Goal: Task Accomplishment & Management: Manage account settings

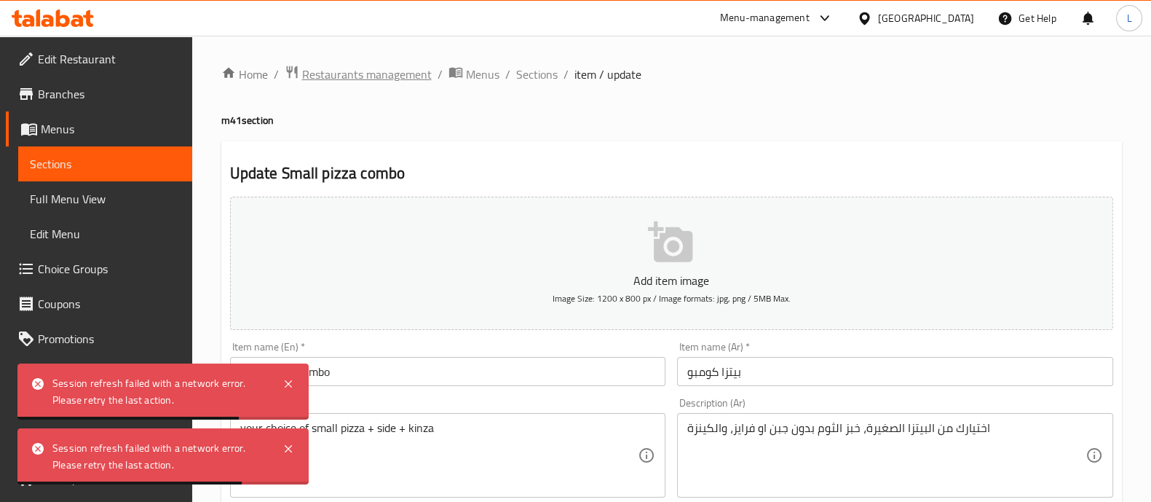
click at [377, 74] on span "Restaurants management" at bounding box center [367, 74] width 130 height 17
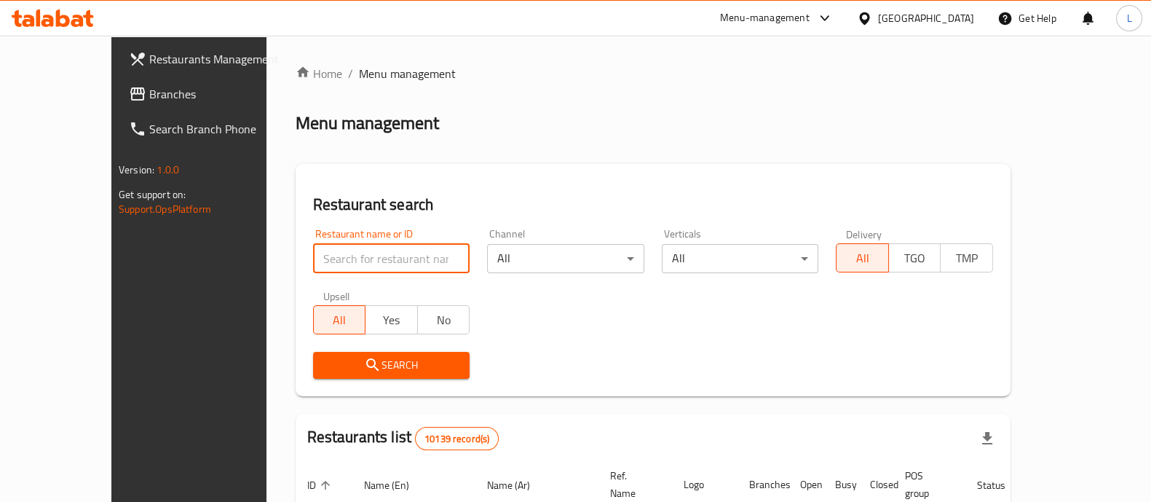
click at [375, 247] on input "search" at bounding box center [391, 258] width 157 height 29
type input "el barak"
click button "Search" at bounding box center [391, 365] width 157 height 27
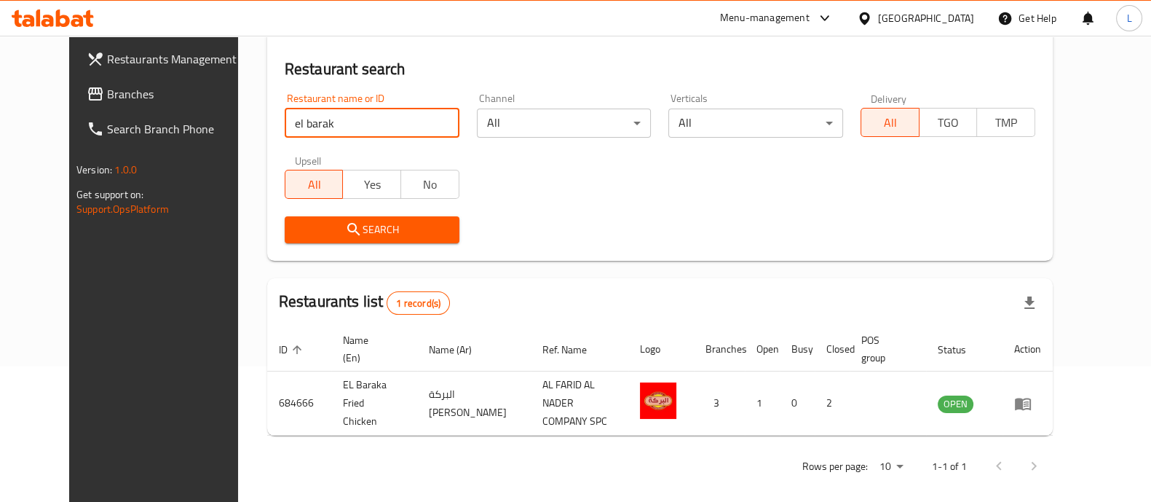
scroll to position [135, 0]
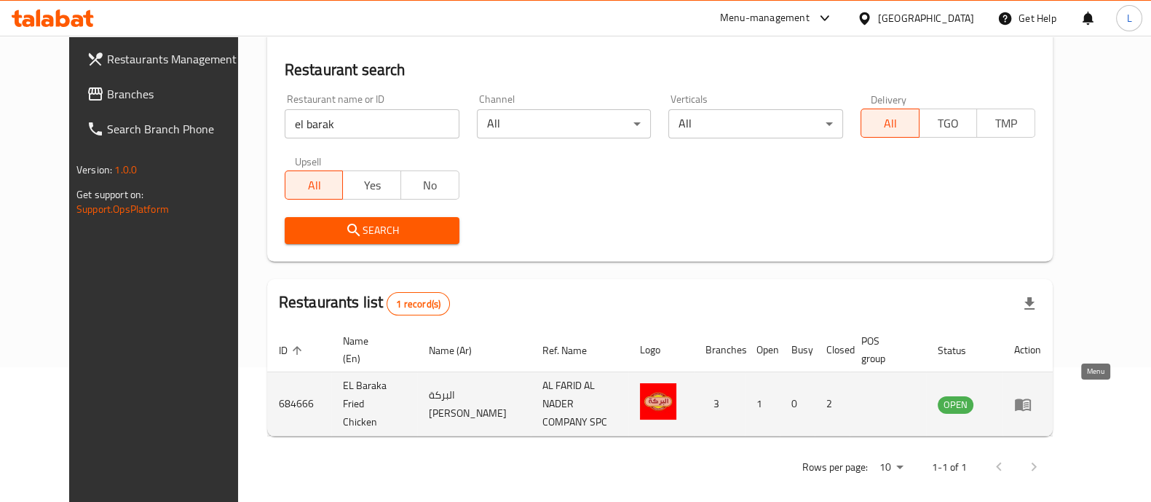
click at [1032, 395] on icon "enhanced table" at bounding box center [1023, 403] width 17 height 17
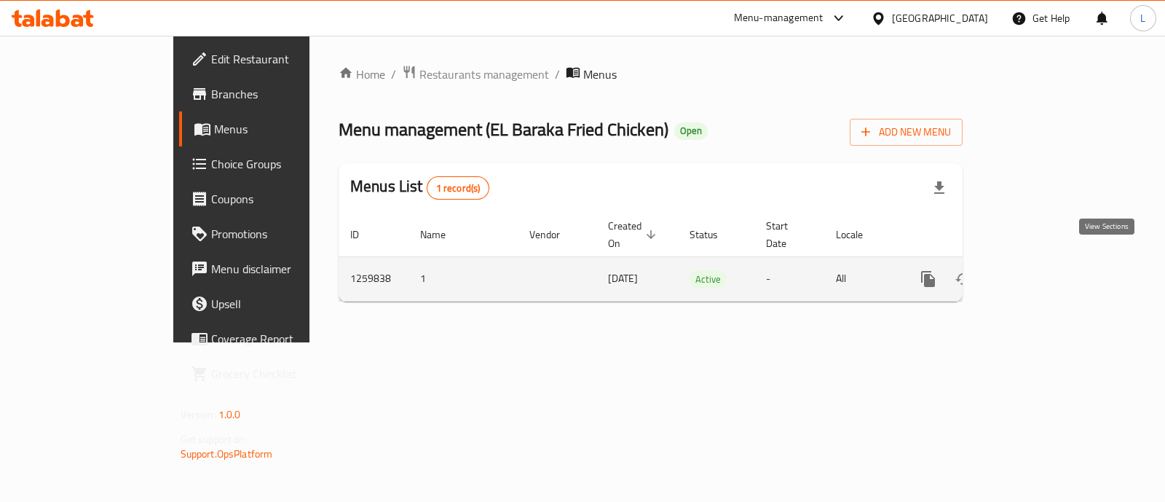
click at [1042, 270] on icon "enhanced table" at bounding box center [1033, 278] width 17 height 17
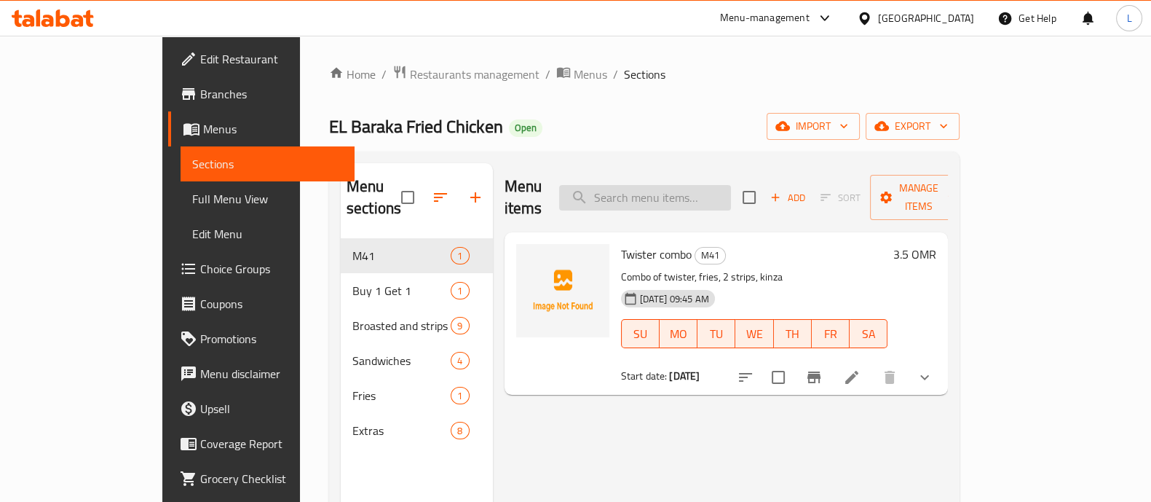
click at [696, 194] on input "search" at bounding box center [645, 197] width 172 height 25
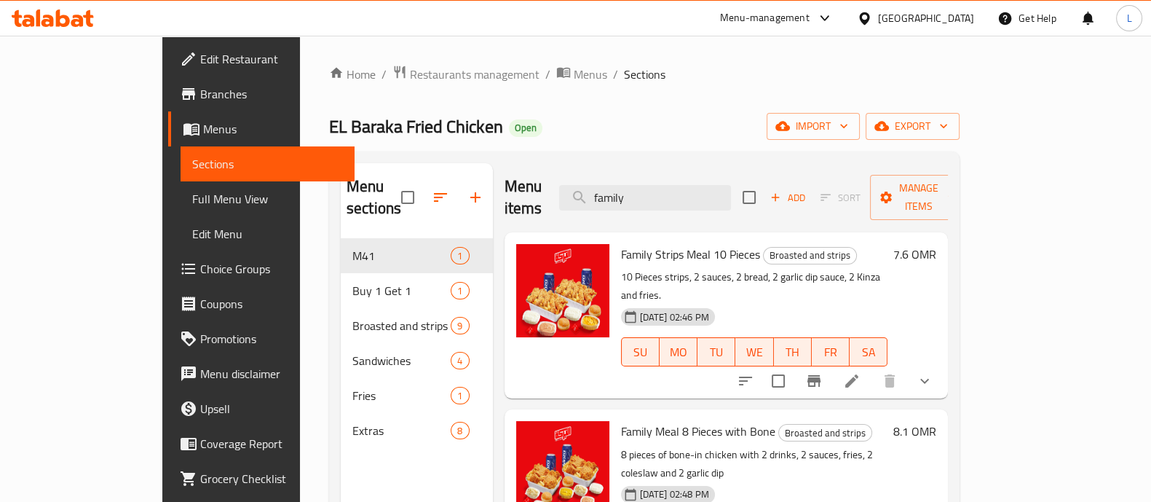
scroll to position [11, 0]
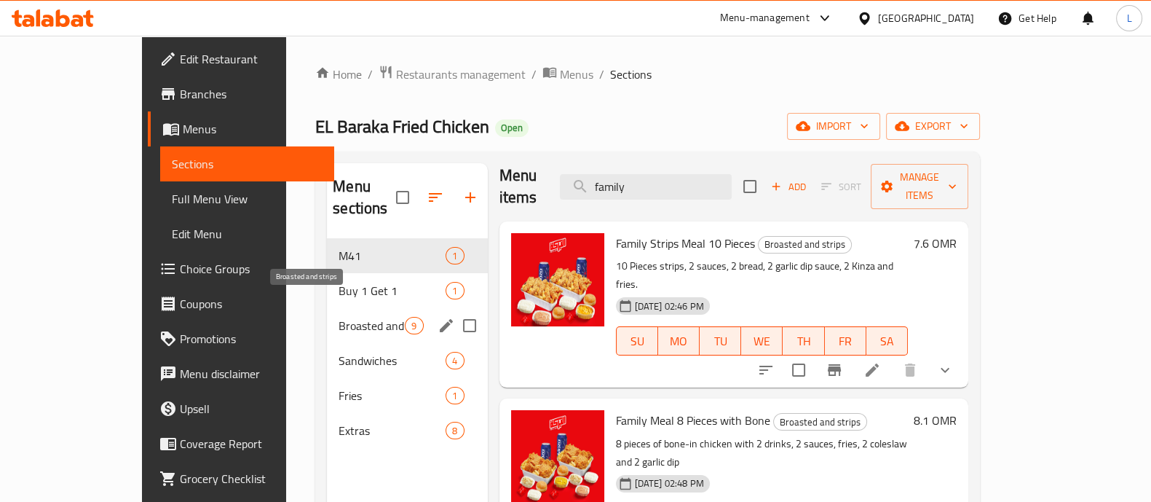
type input "family"
click at [339, 317] on span "Broasted and strips" at bounding box center [372, 325] width 66 height 17
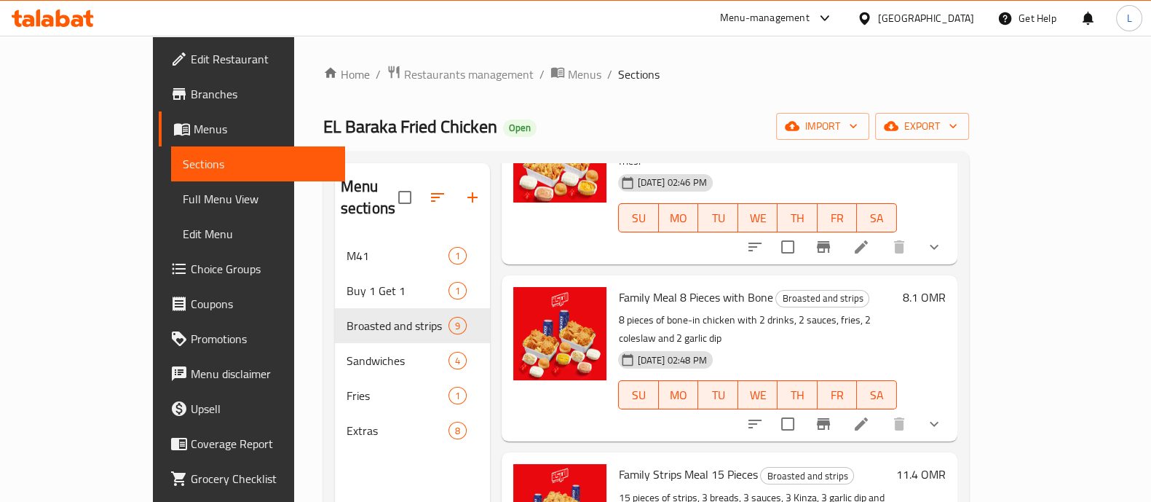
scroll to position [465, 0]
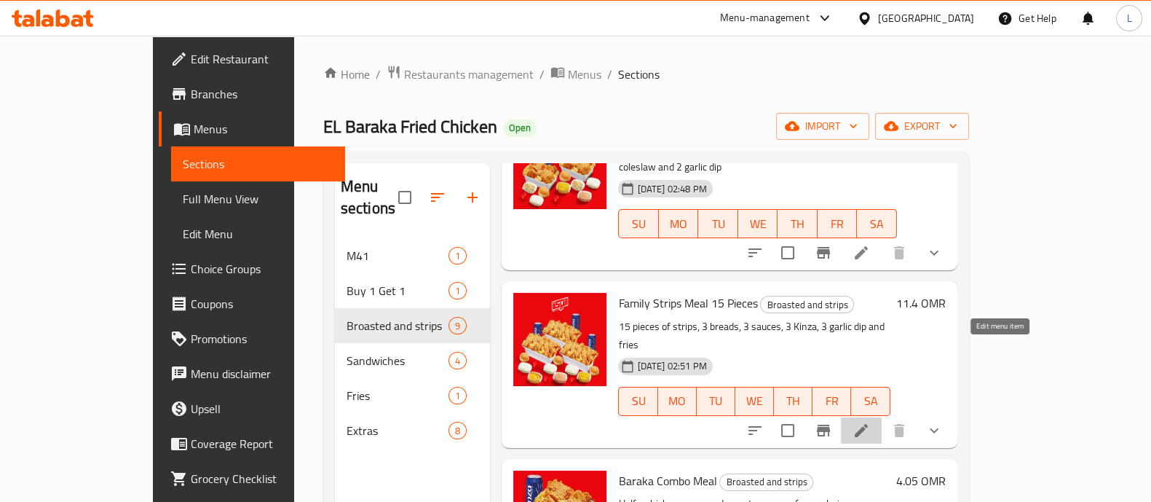
click at [870, 422] on icon at bounding box center [861, 430] width 17 height 17
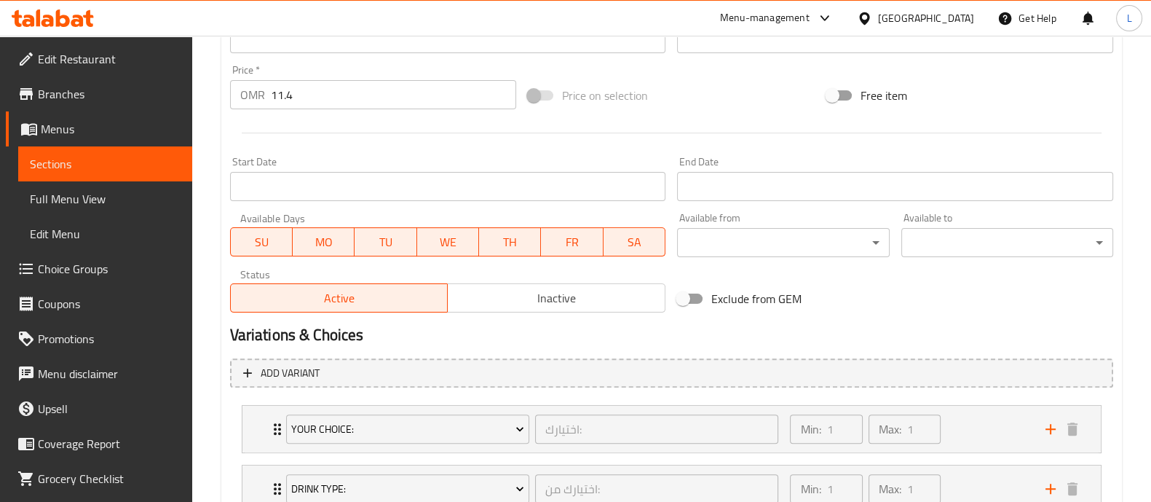
scroll to position [750, 0]
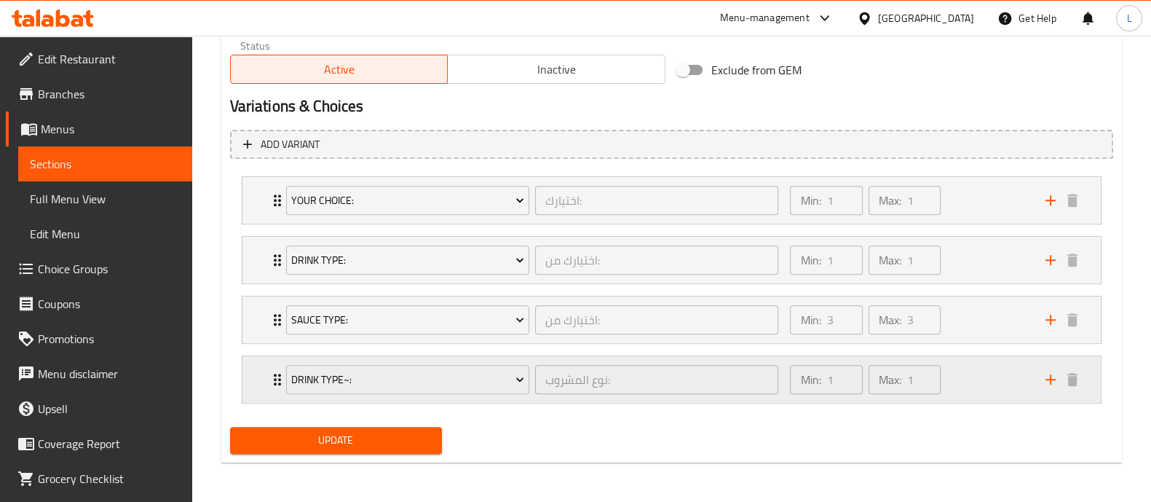
click at [659, 377] on div "Your choice: اختيارك: ​ Min: 1 ​ Max: 1 ​ Spicy (ID: 714422656) 0 OMR Name (En)…" at bounding box center [671, 289] width 883 height 239
click at [961, 384] on div "Min: 1 ​ Max: 1 ​" at bounding box center [908, 379] width 255 height 47
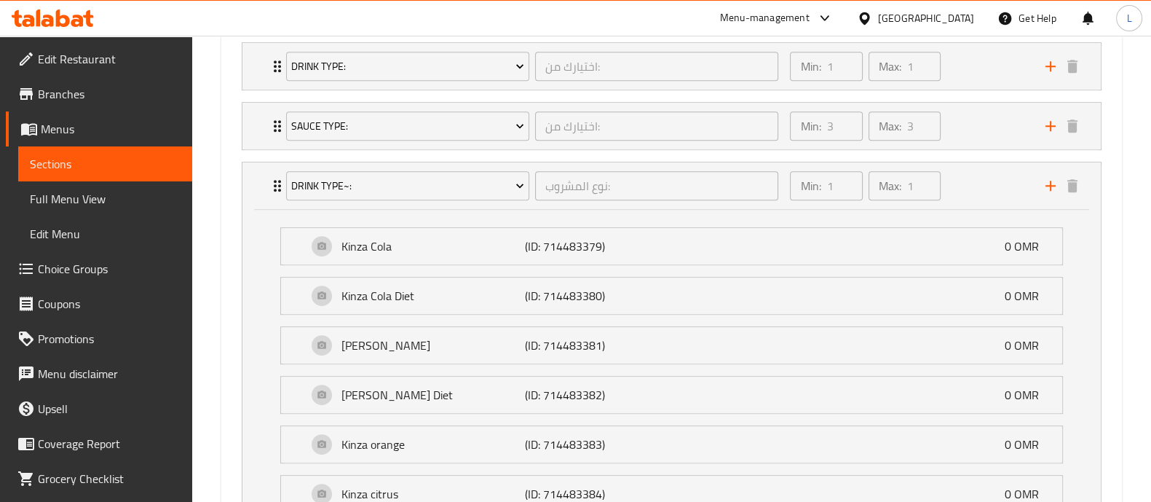
scroll to position [894, 0]
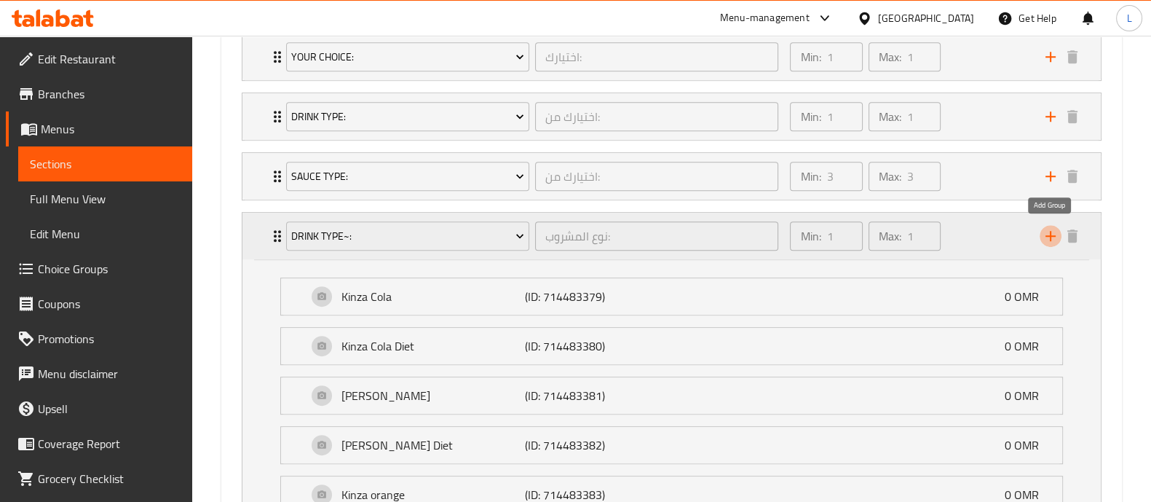
click at [1050, 235] on icon "add" at bounding box center [1051, 236] width 10 height 10
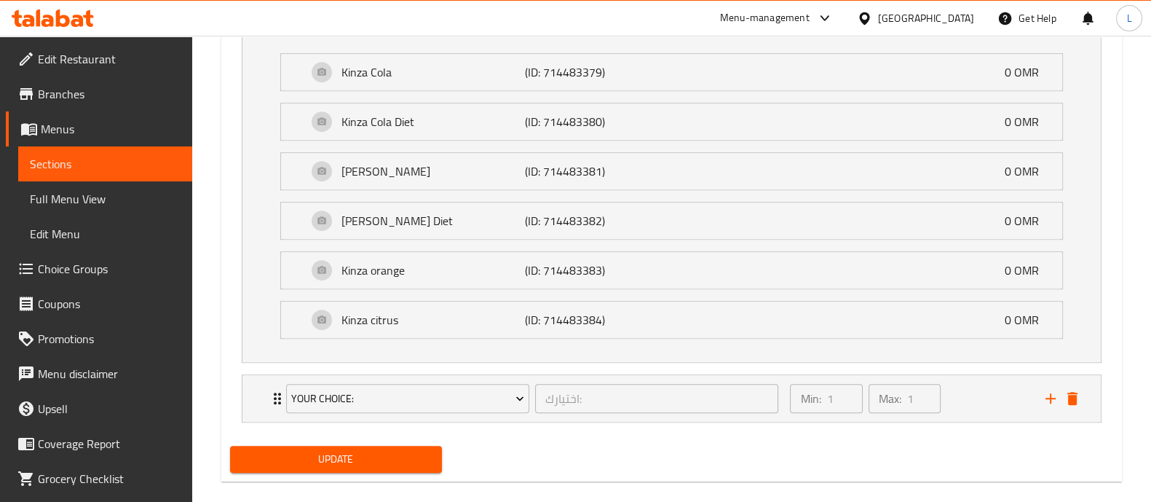
scroll to position [1116, 0]
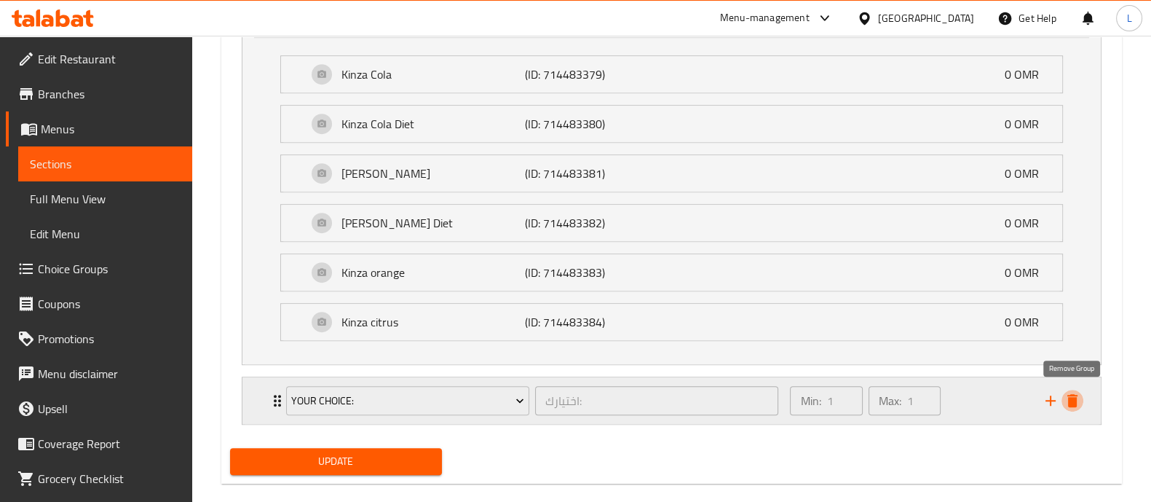
click at [1075, 398] on icon "delete" at bounding box center [1073, 400] width 10 height 13
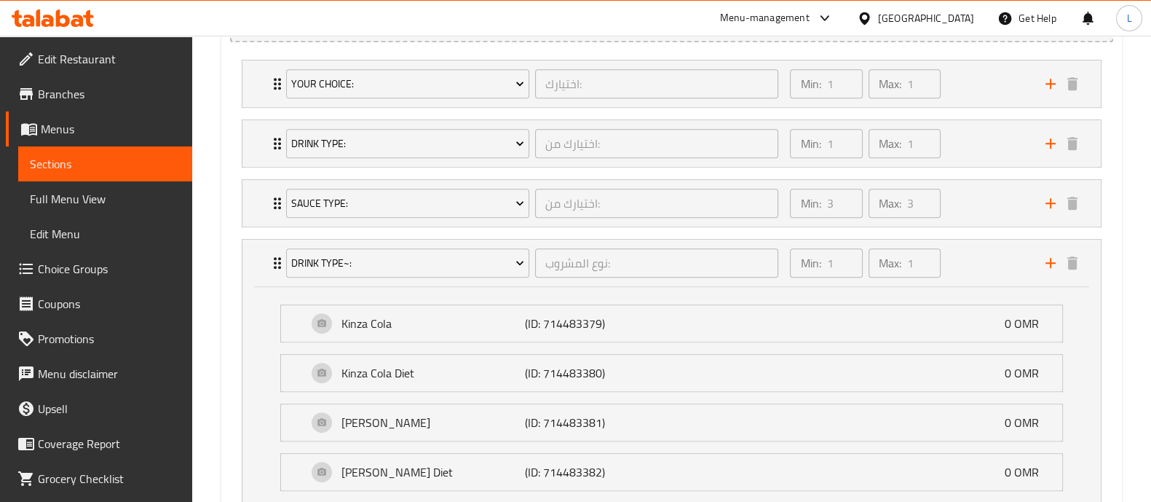
scroll to position [867, 0]
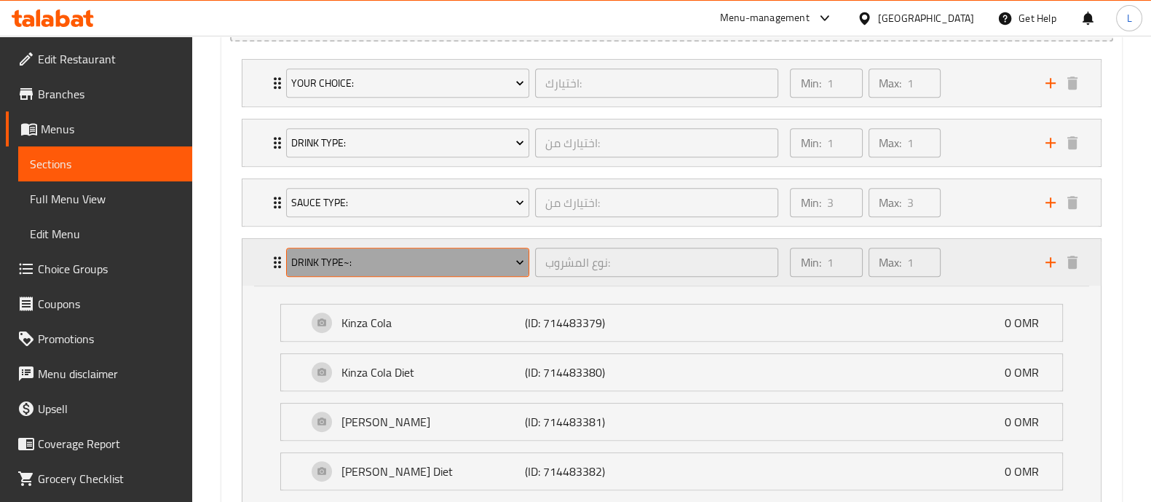
click at [521, 255] on icon "Expand" at bounding box center [520, 262] width 15 height 15
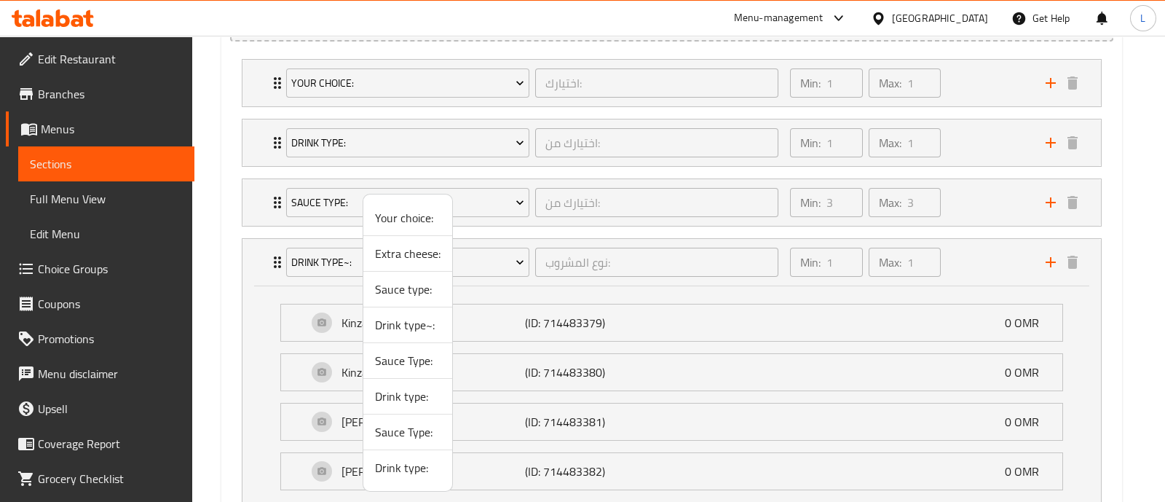
click at [403, 326] on span "Drink type~:" at bounding box center [408, 324] width 66 height 17
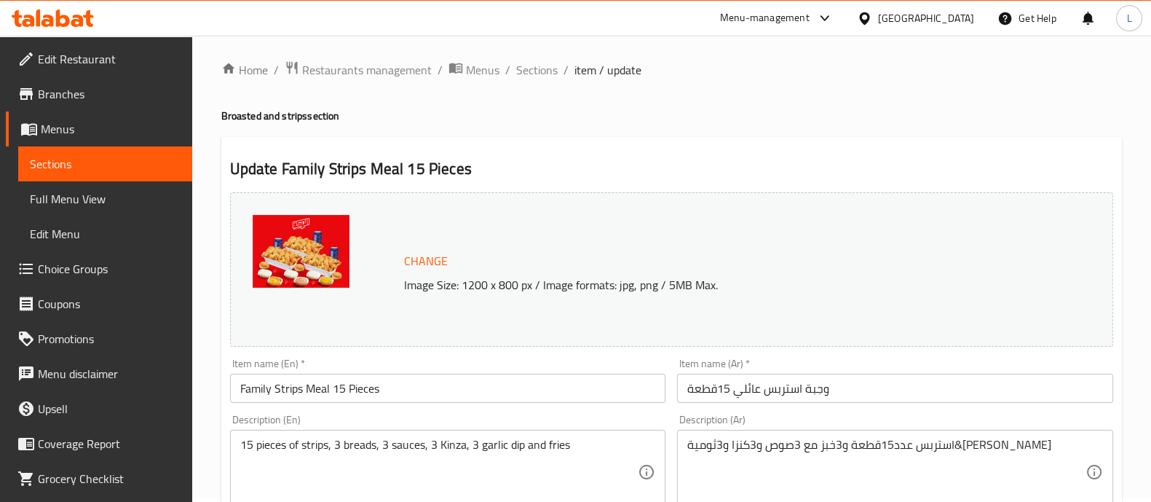
scroll to position [0, 0]
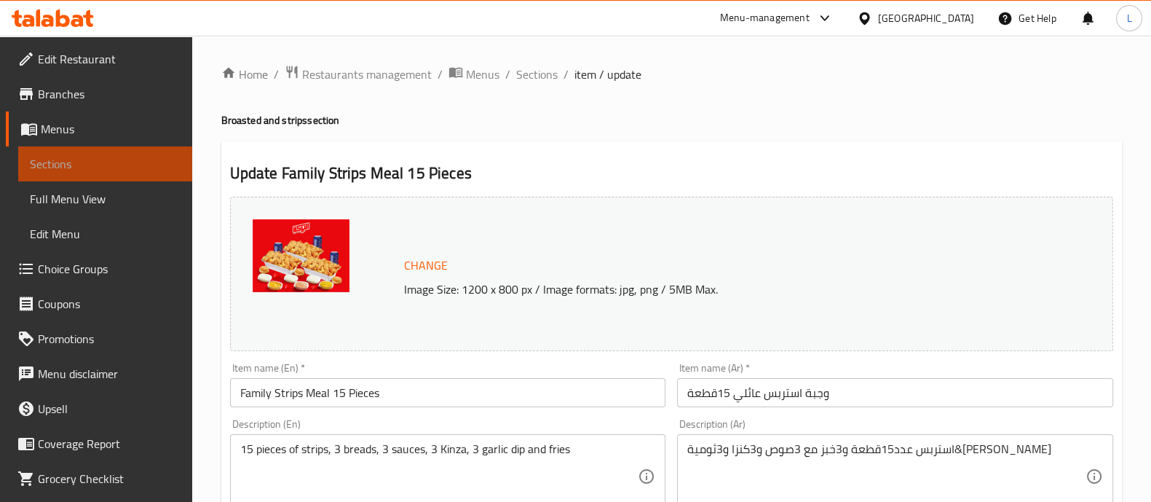
click at [133, 157] on span "Sections" at bounding box center [105, 163] width 151 height 17
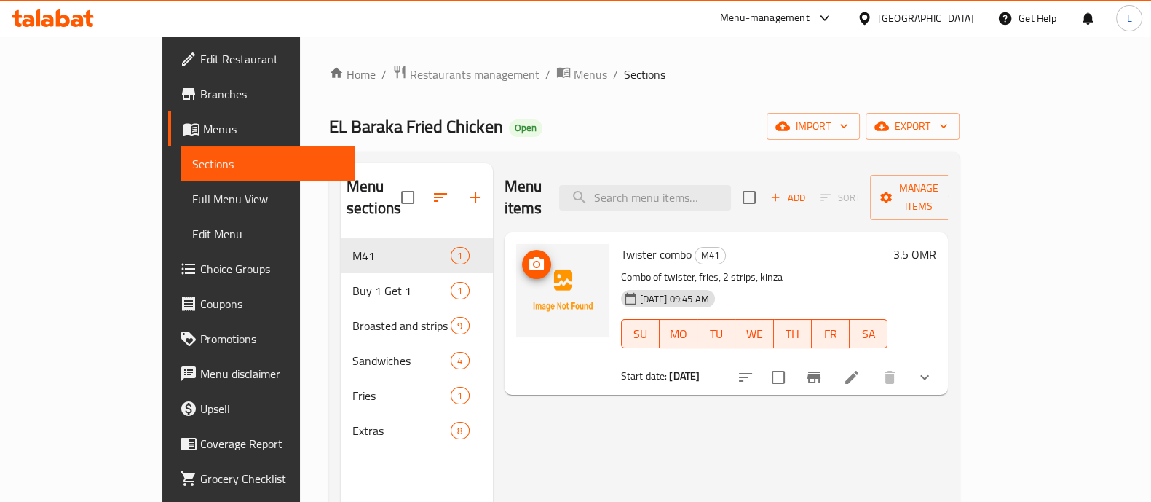
scroll to position [154, 0]
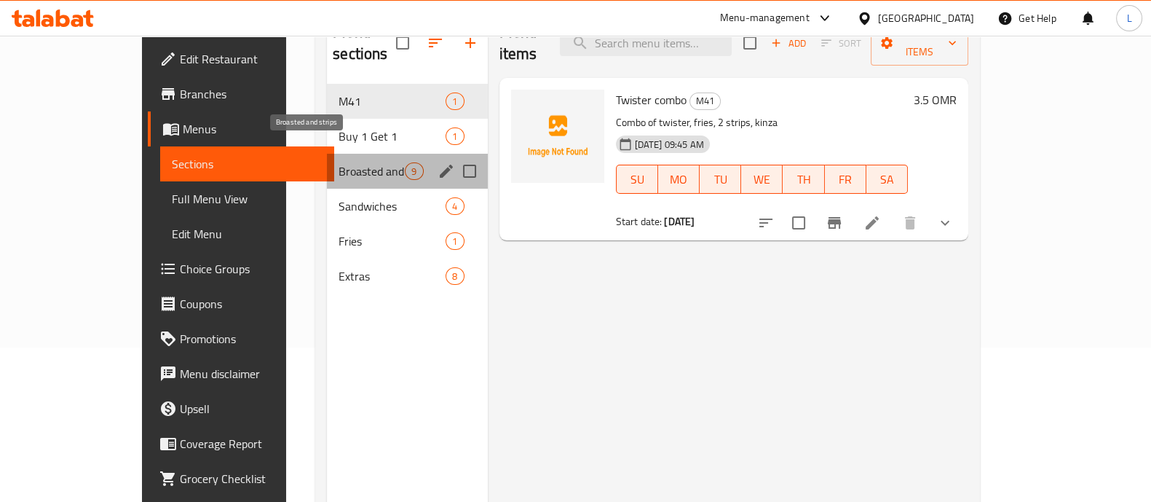
click at [339, 162] on span "Broasted and strips" at bounding box center [372, 170] width 66 height 17
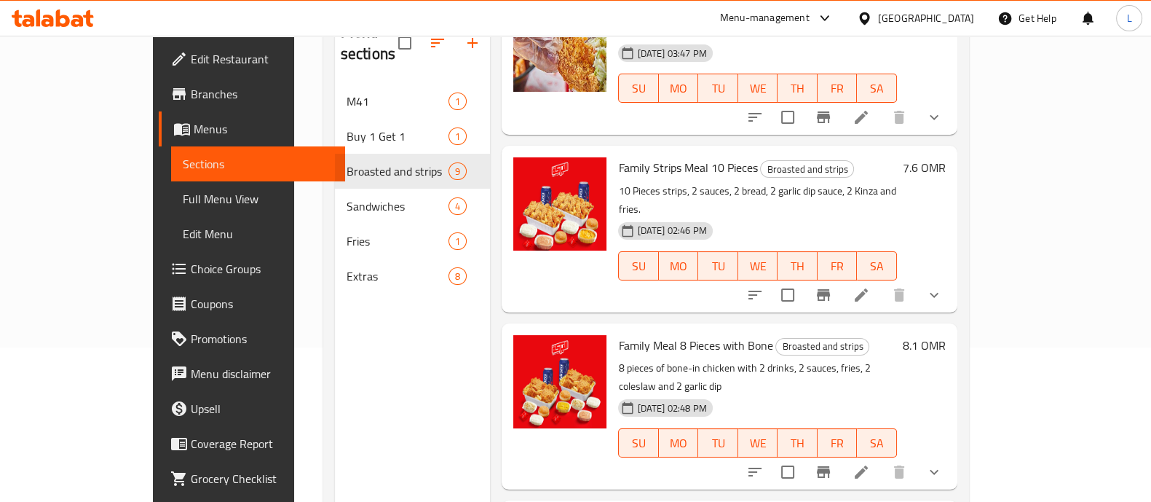
scroll to position [82, 0]
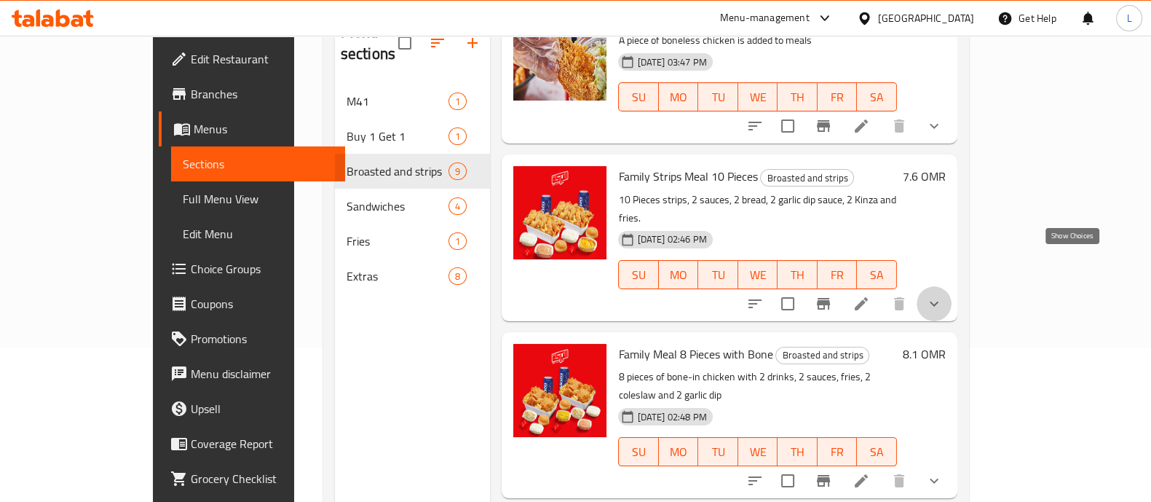
click at [943, 295] on icon "show more" at bounding box center [934, 303] width 17 height 17
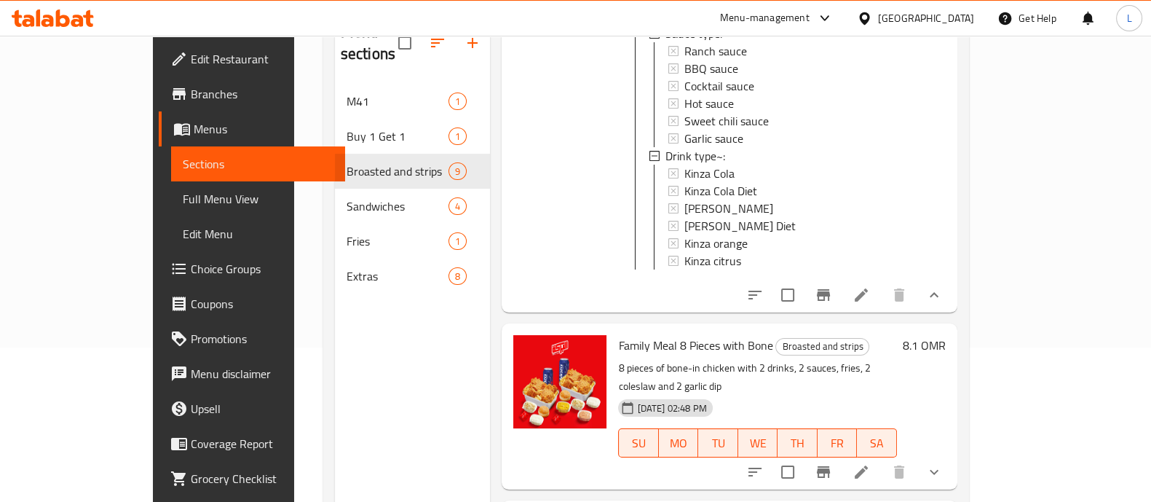
scroll to position [521, 0]
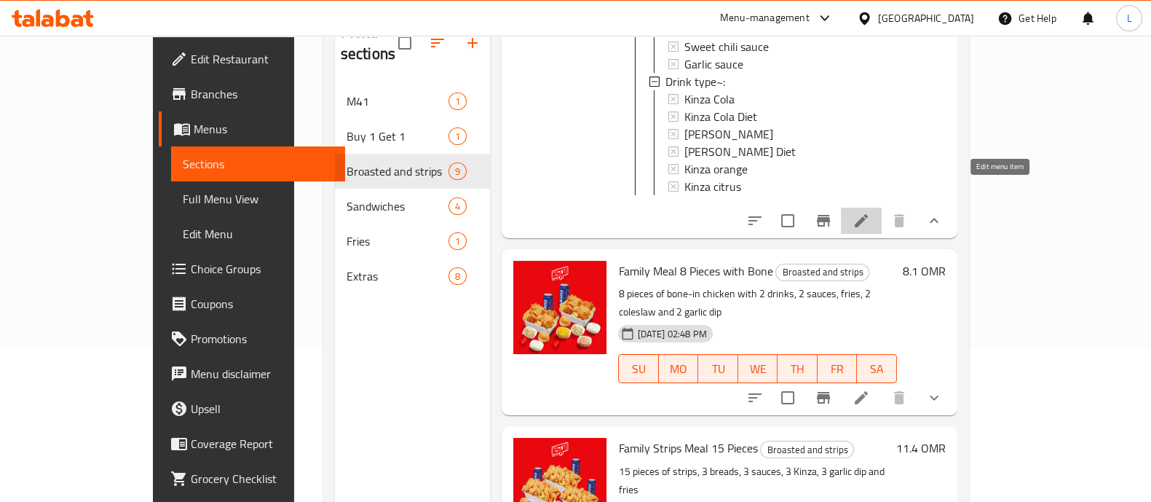
click at [870, 212] on icon at bounding box center [861, 220] width 17 height 17
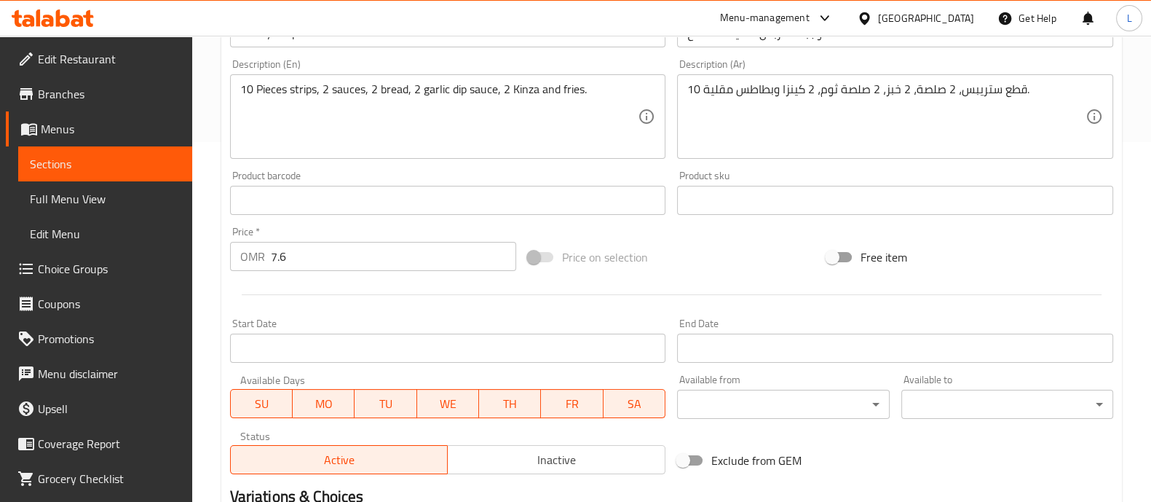
scroll to position [363, 0]
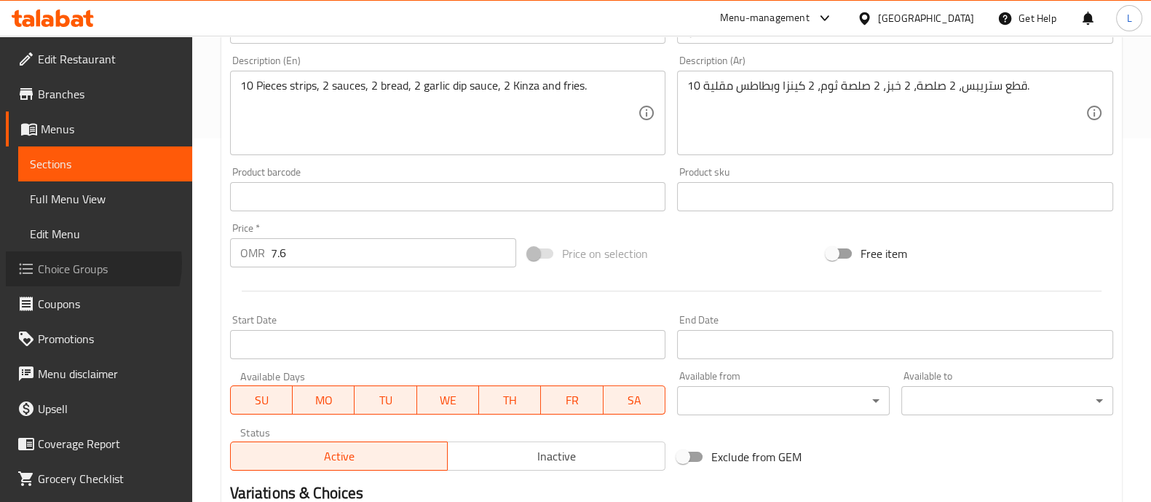
click at [84, 263] on span "Choice Groups" at bounding box center [109, 268] width 143 height 17
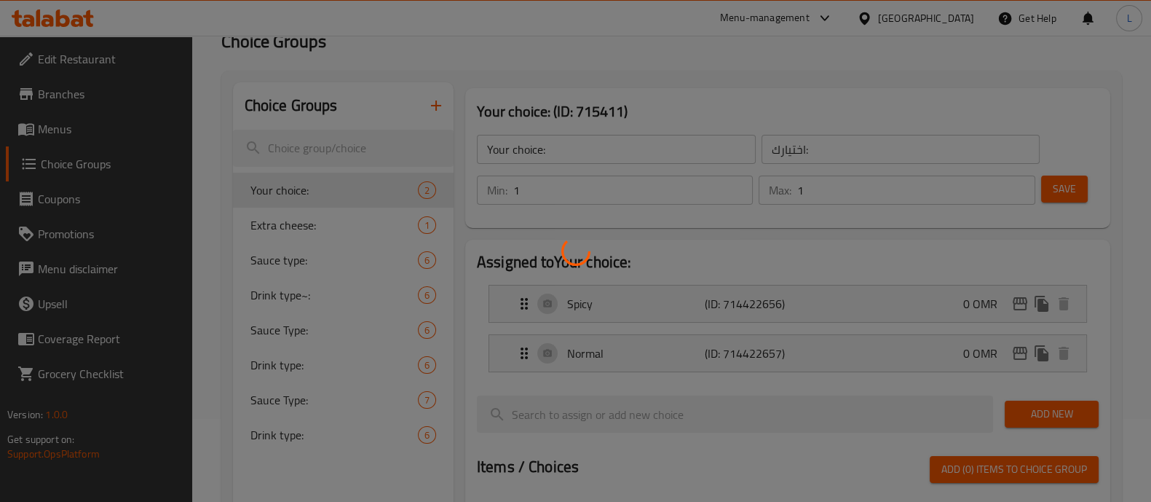
scroll to position [82, 0]
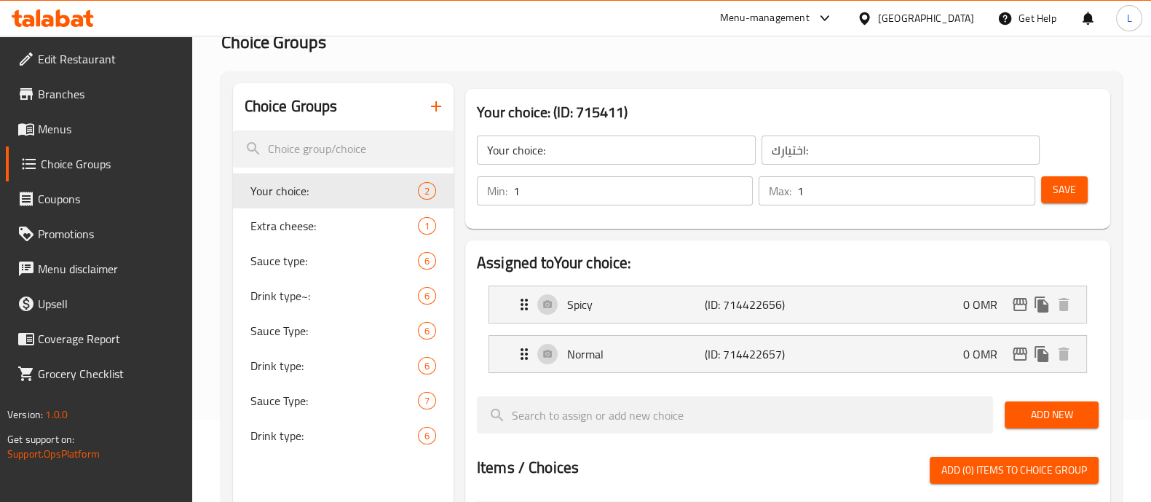
click at [434, 103] on icon "button" at bounding box center [436, 106] width 17 height 17
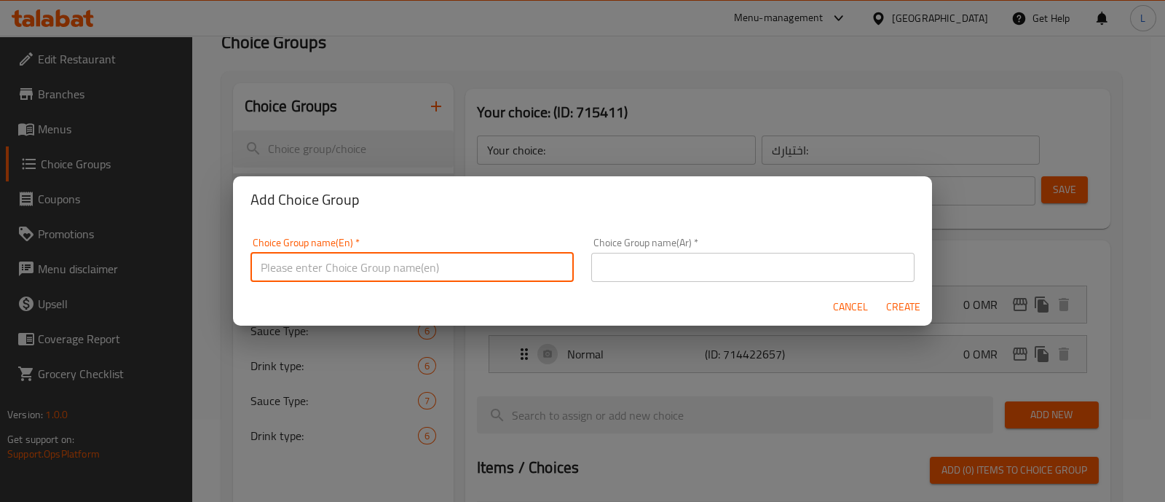
click at [474, 270] on input "text" at bounding box center [412, 267] width 323 height 29
click at [315, 265] on input "Drink 2" at bounding box center [412, 267] width 323 height 29
type input "Drink 2"
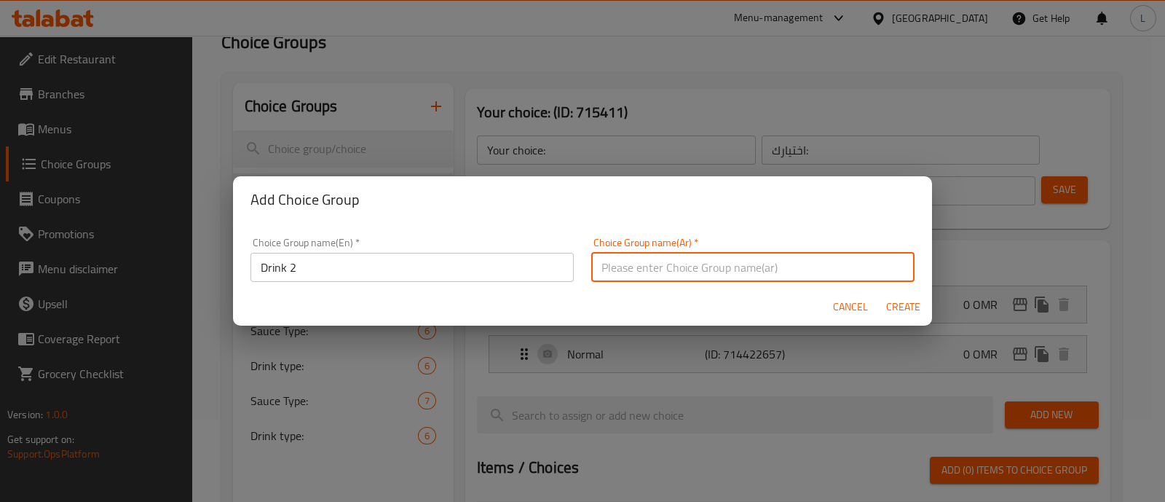
click at [624, 272] on input "text" at bounding box center [752, 267] width 323 height 29
paste input "Drink 2"
type input "Drink 2"
click at [880, 294] on button "Create" at bounding box center [903, 307] width 47 height 27
type input "Drink 2"
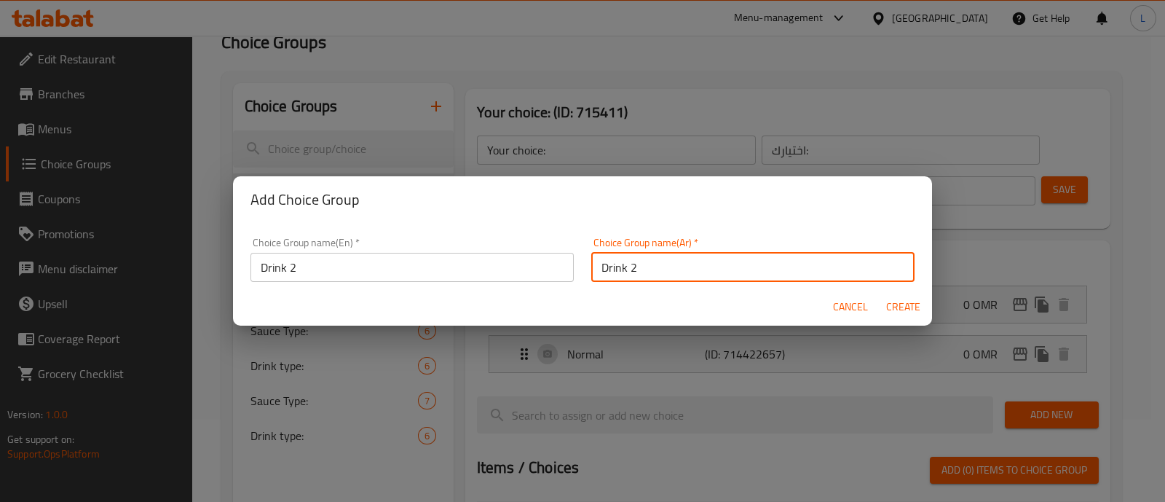
type input "Drink 2"
type input "0"
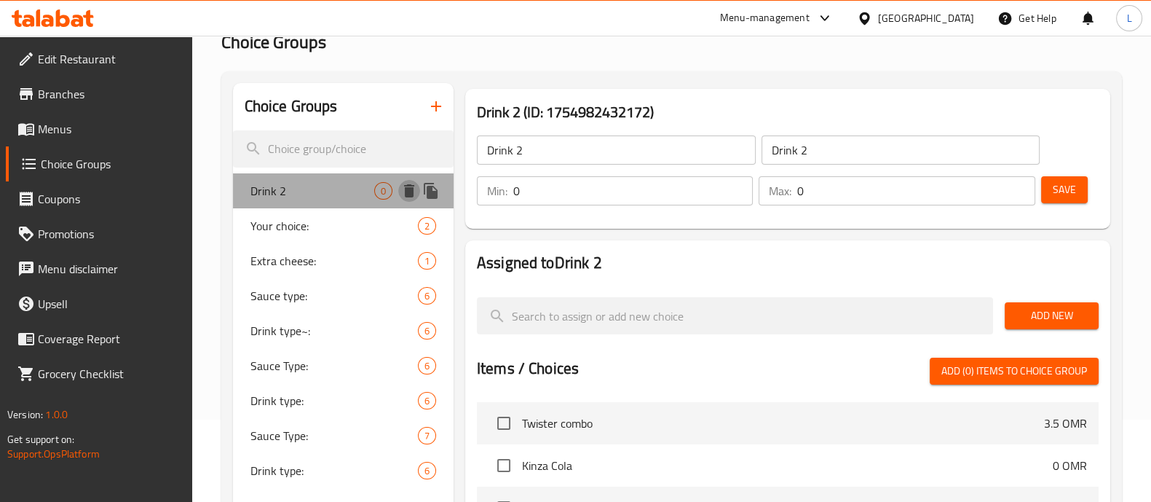
click at [411, 189] on icon "delete" at bounding box center [409, 190] width 10 height 13
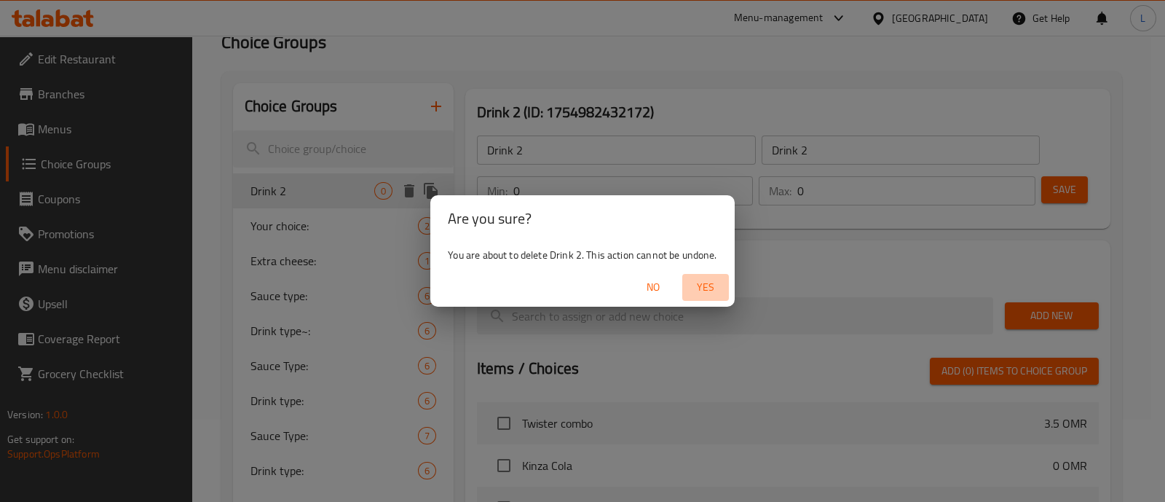
click at [694, 285] on span "Yes" at bounding box center [705, 287] width 35 height 18
type input "Your choice:"
type input "اختيارك:"
type input "1"
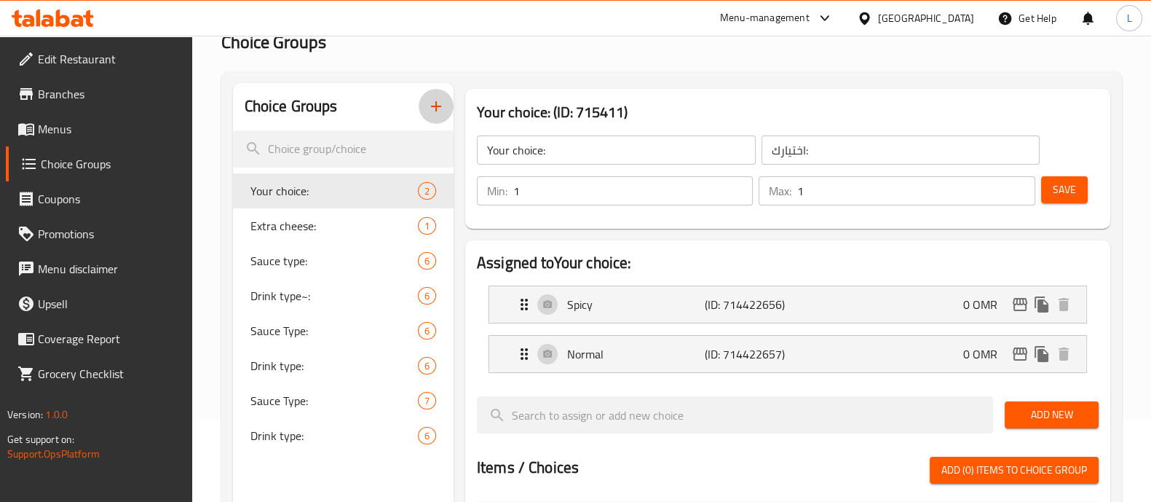
click at [441, 109] on icon "button" at bounding box center [436, 106] width 17 height 17
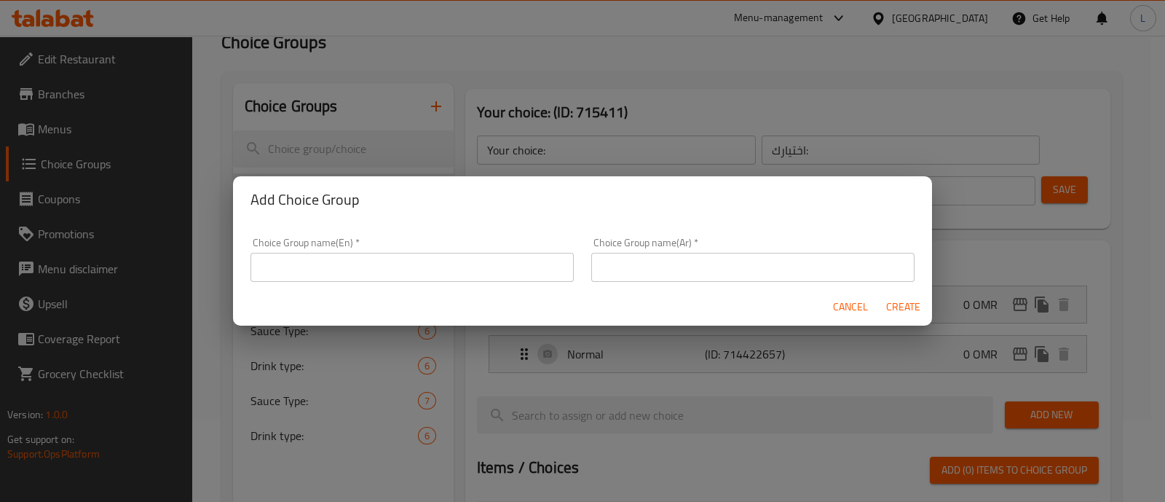
click at [415, 261] on input "text" at bounding box center [412, 267] width 323 height 29
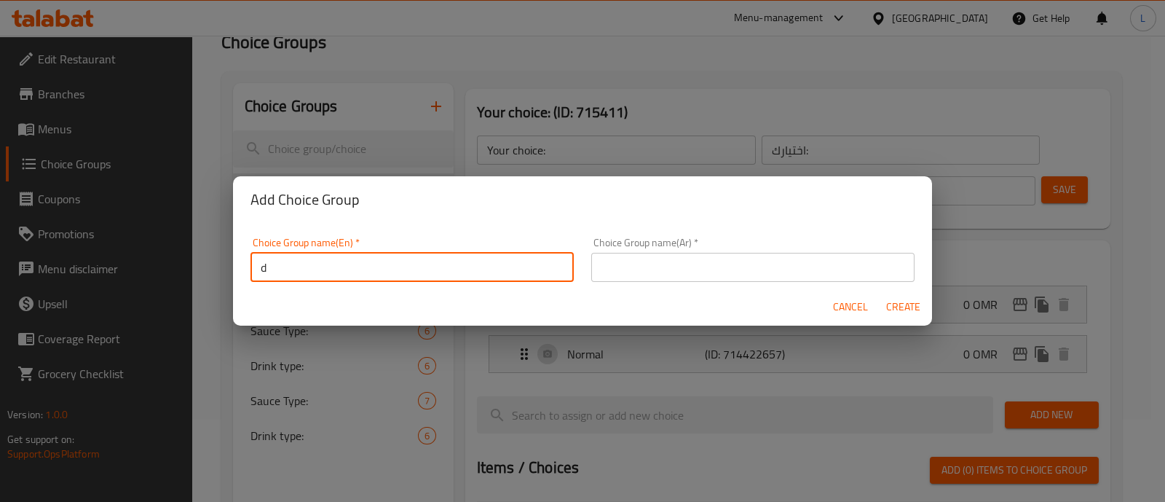
type input "Drink 2"
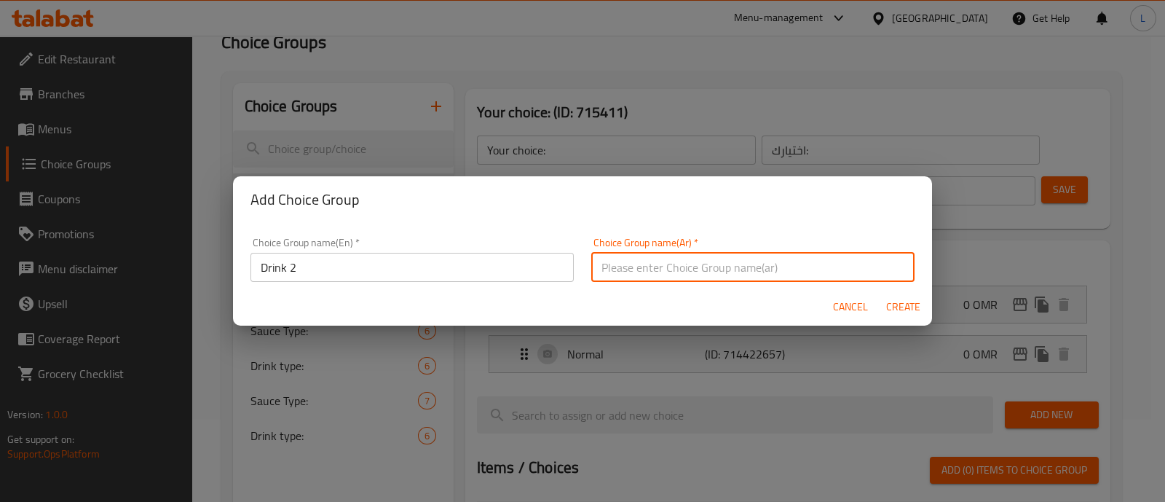
click at [681, 267] on input "text" at bounding box center [752, 267] width 323 height 29
type input "اختيارك من:"
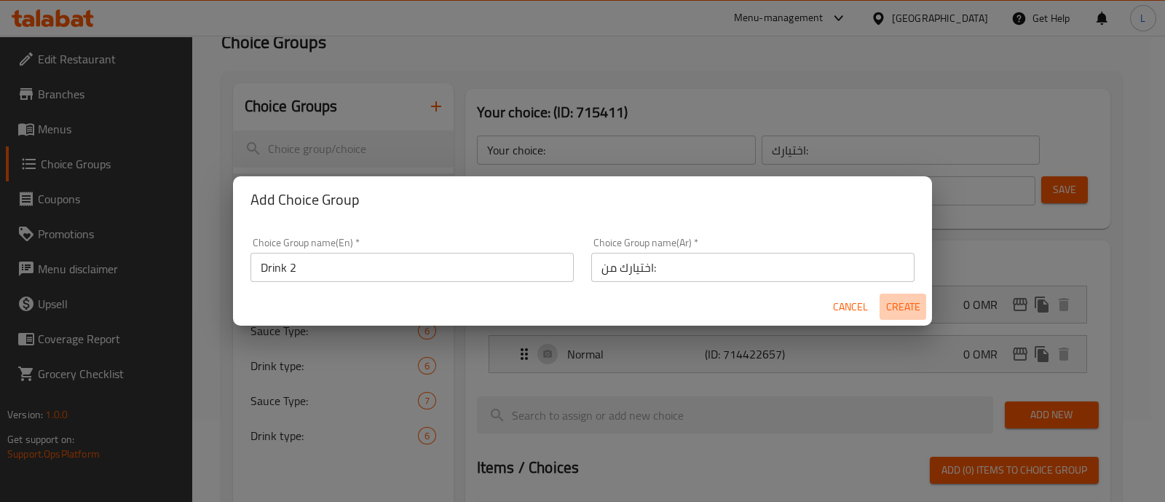
click at [907, 309] on span "Create" at bounding box center [903, 307] width 35 height 18
type input "Drink 2"
type input "اختيارك من:"
type input "0"
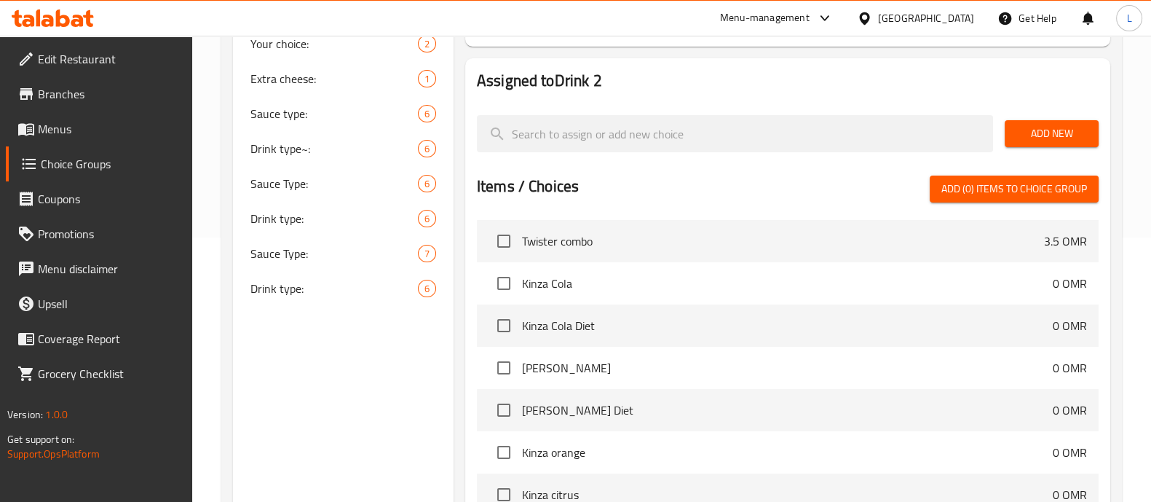
scroll to position [1, 0]
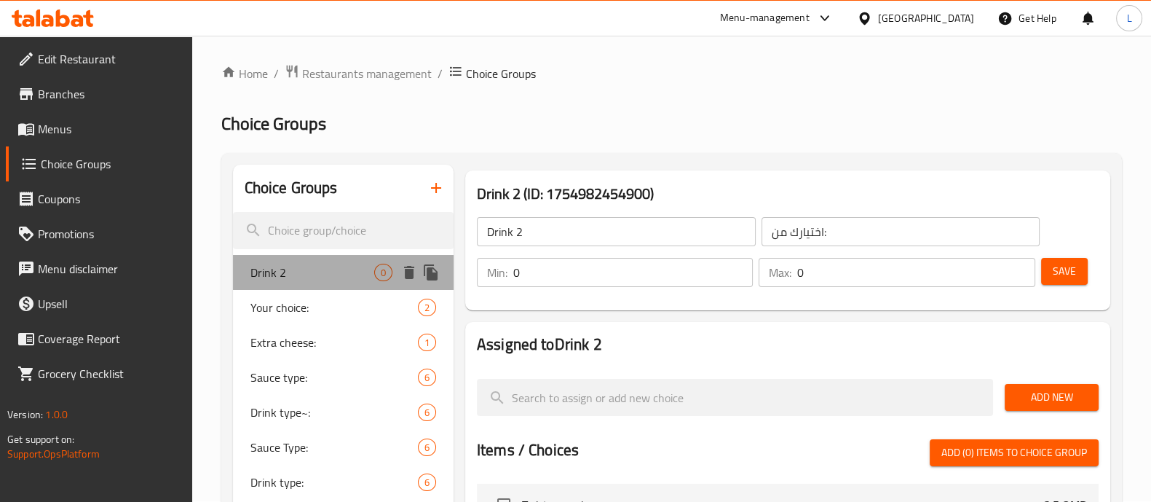
click at [303, 267] on span "Drink 2" at bounding box center [313, 272] width 124 height 17
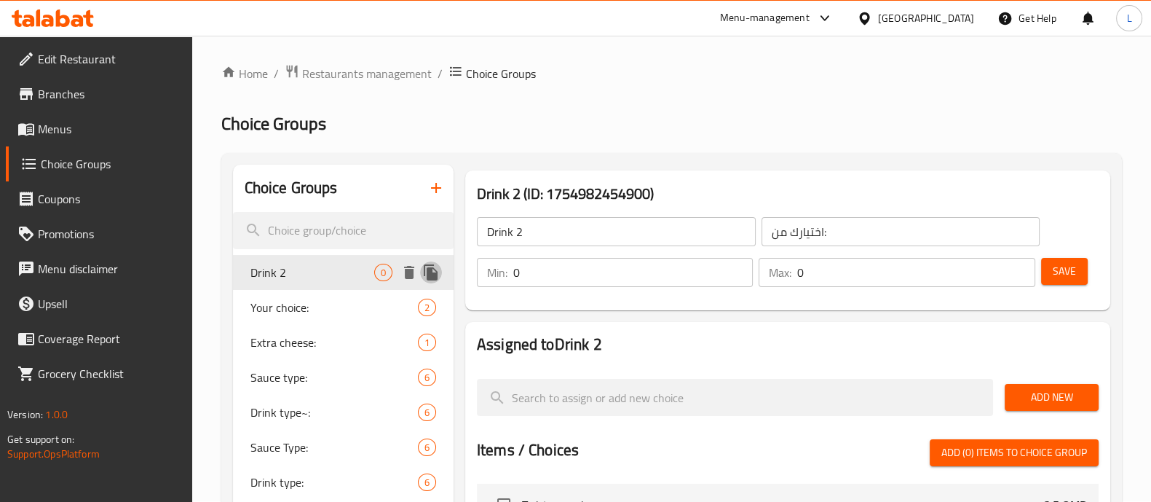
click at [430, 273] on icon "duplicate" at bounding box center [431, 272] width 14 height 16
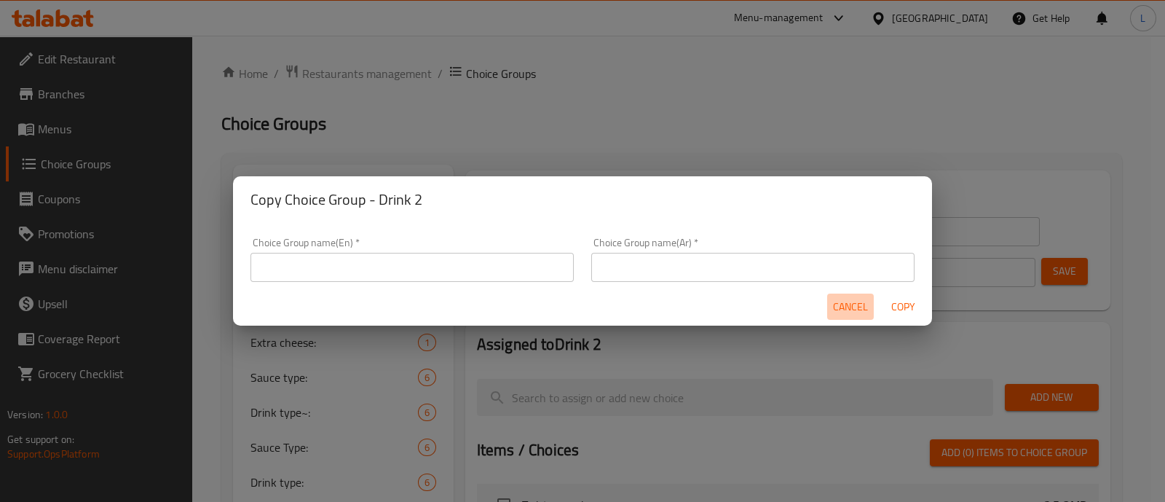
click at [859, 306] on span "Cancel" at bounding box center [850, 307] width 35 height 18
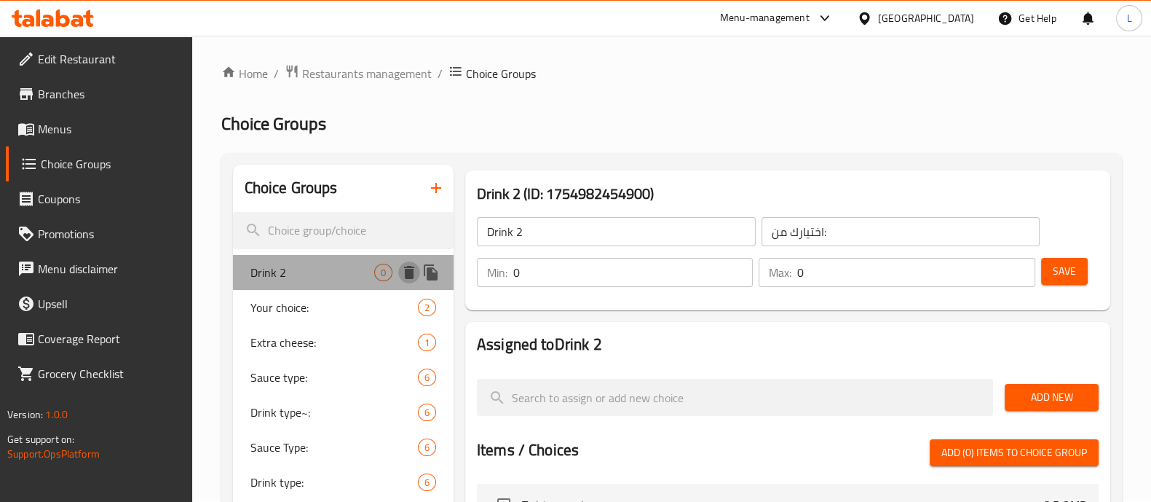
click at [409, 271] on icon "delete" at bounding box center [409, 272] width 10 height 13
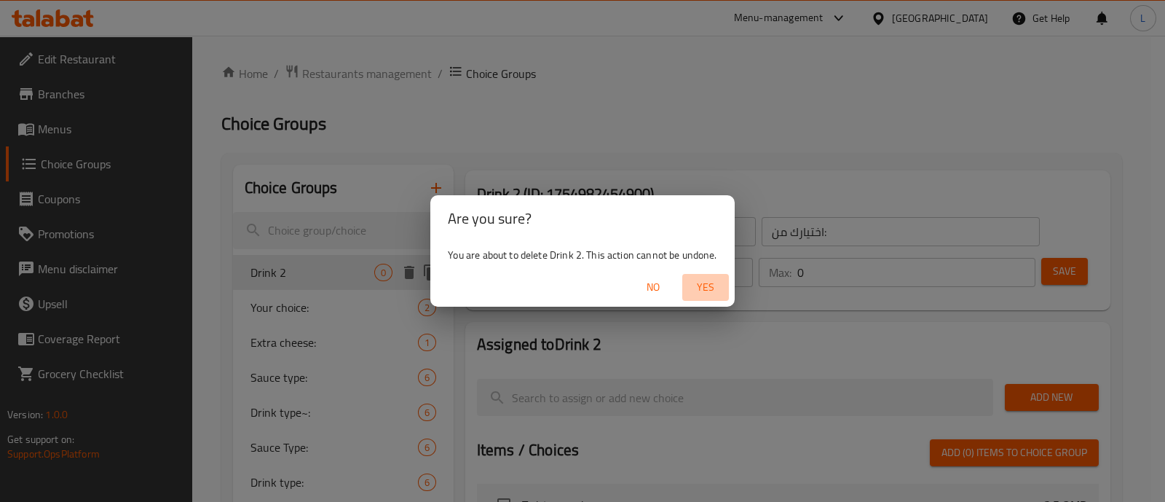
click at [710, 282] on span "Yes" at bounding box center [705, 287] width 35 height 18
type input "Your choice:"
type input "اختيارك:"
type input "1"
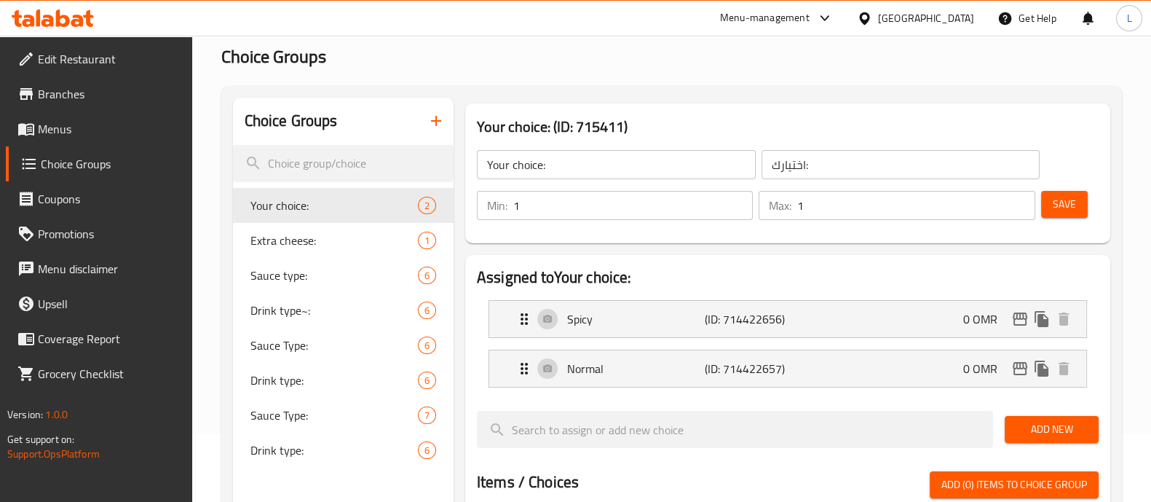
scroll to position [68, 0]
